Goal: Navigation & Orientation: Find specific page/section

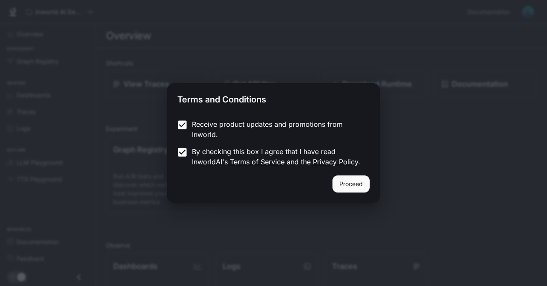
click at [347, 185] on button "Proceed" at bounding box center [350, 184] width 37 height 17
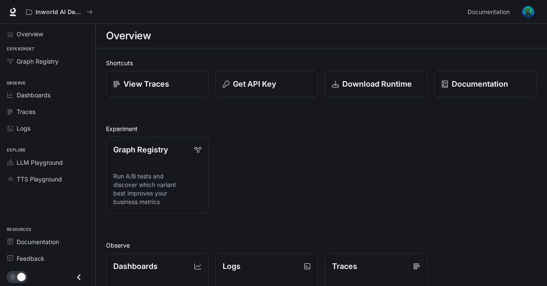
click at [50, 101] on link "Dashboards" at bounding box center [47, 95] width 88 height 15
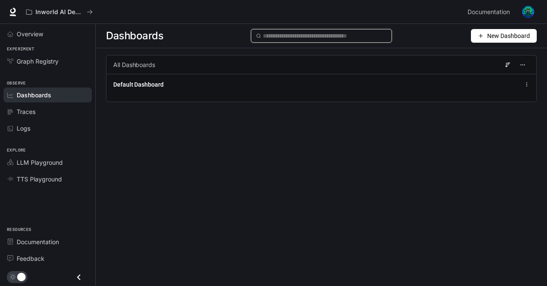
click at [313, 39] on input "text" at bounding box center [325, 35] width 124 height 9
type input "*"
type input "*******"
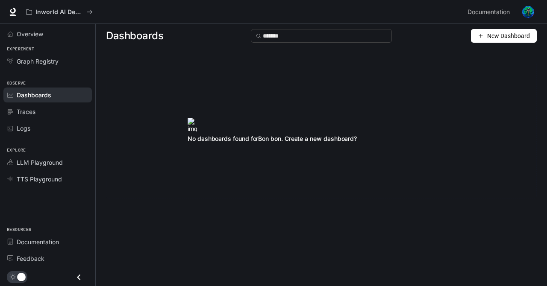
click at [35, 109] on span "Traces" at bounding box center [26, 111] width 19 height 9
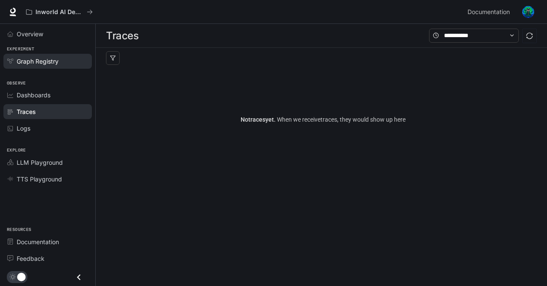
click at [48, 64] on span "Graph Registry" at bounding box center [38, 61] width 42 height 9
